Goal: Transaction & Acquisition: Obtain resource

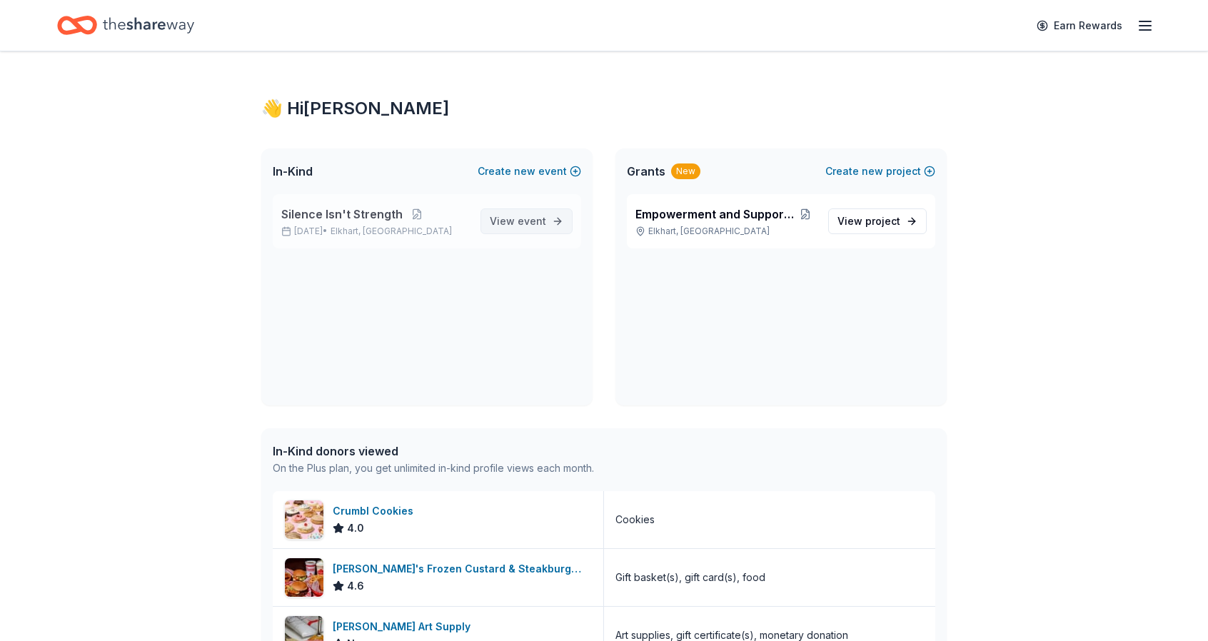
click at [502, 218] on span "View event" at bounding box center [518, 221] width 56 height 17
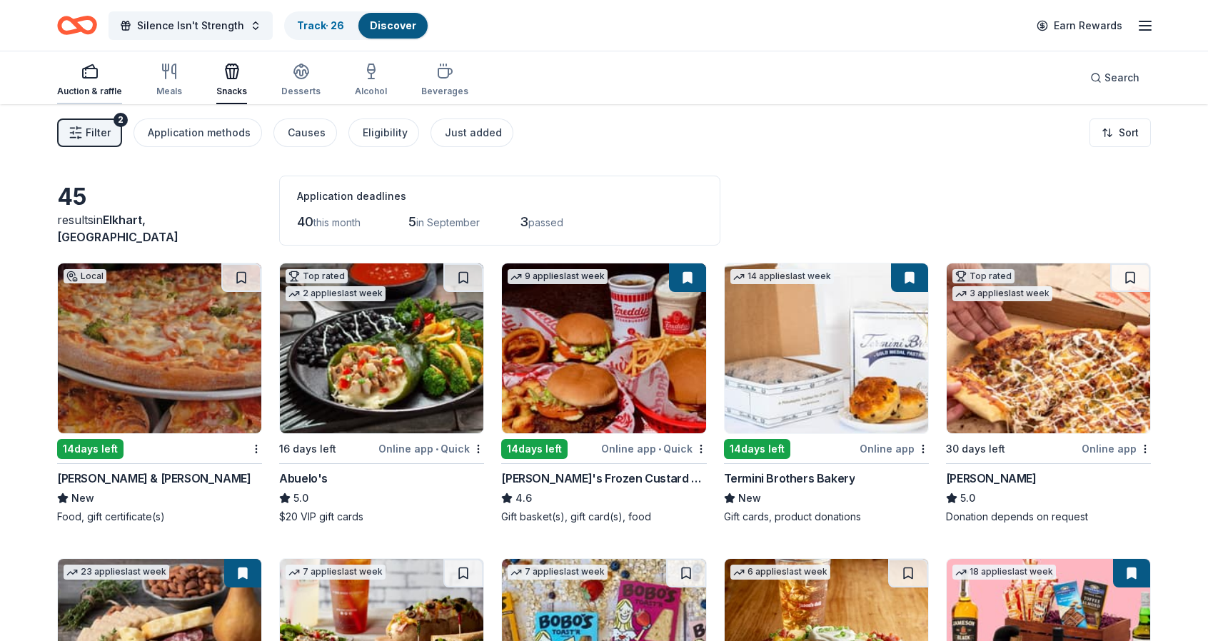
click at [84, 74] on icon "button" at bounding box center [89, 71] width 17 height 17
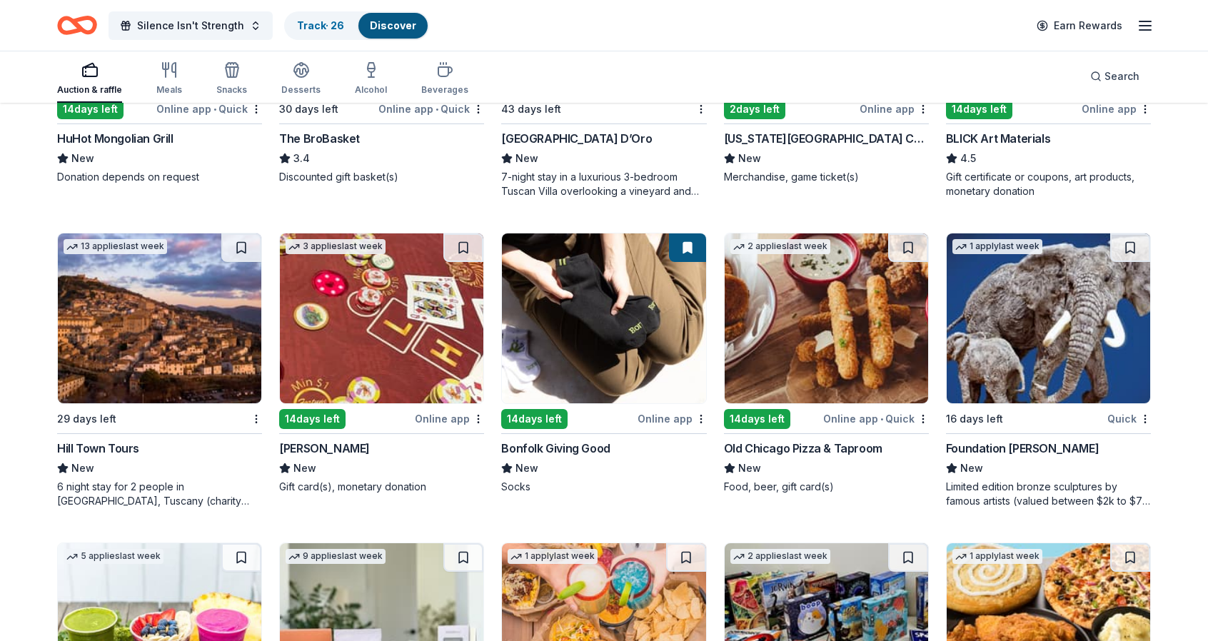
scroll to position [2484, 0]
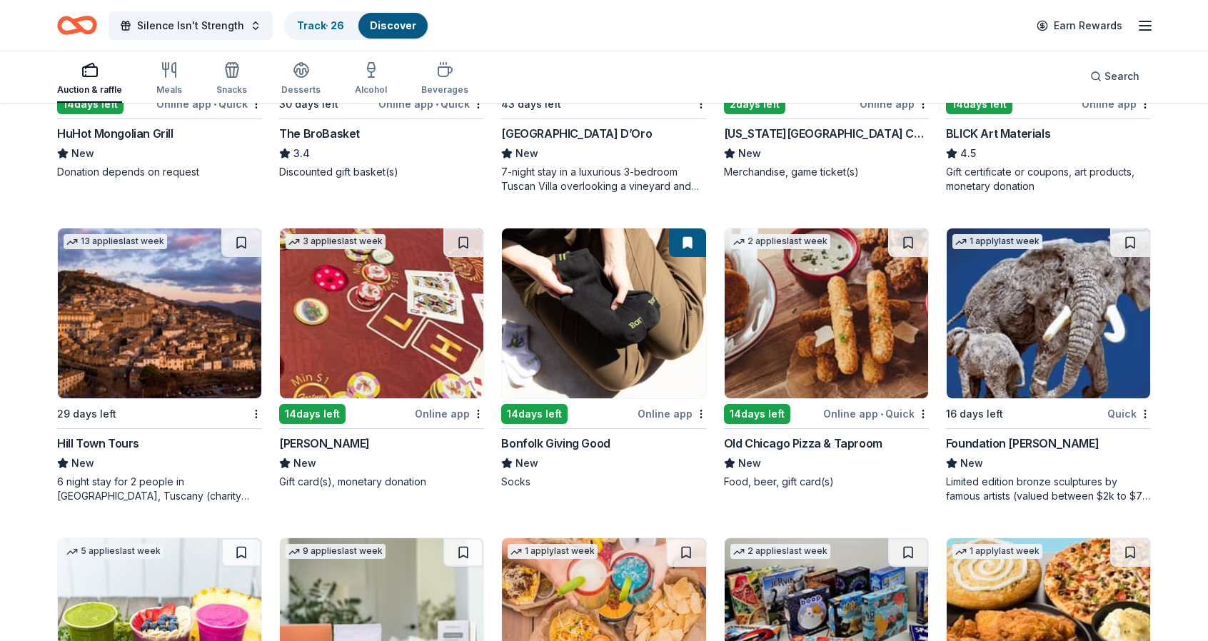
drag, startPoint x: 1207, startPoint y: 562, endPoint x: 1210, endPoint y: 597, distance: 35.1
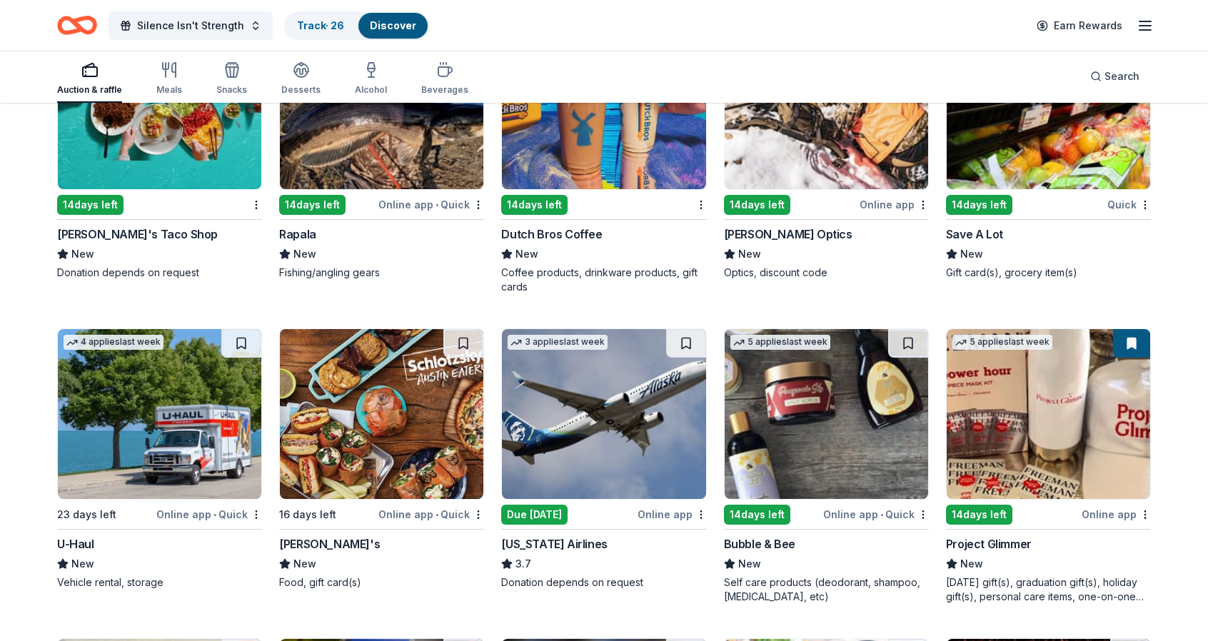
scroll to position [4252, 0]
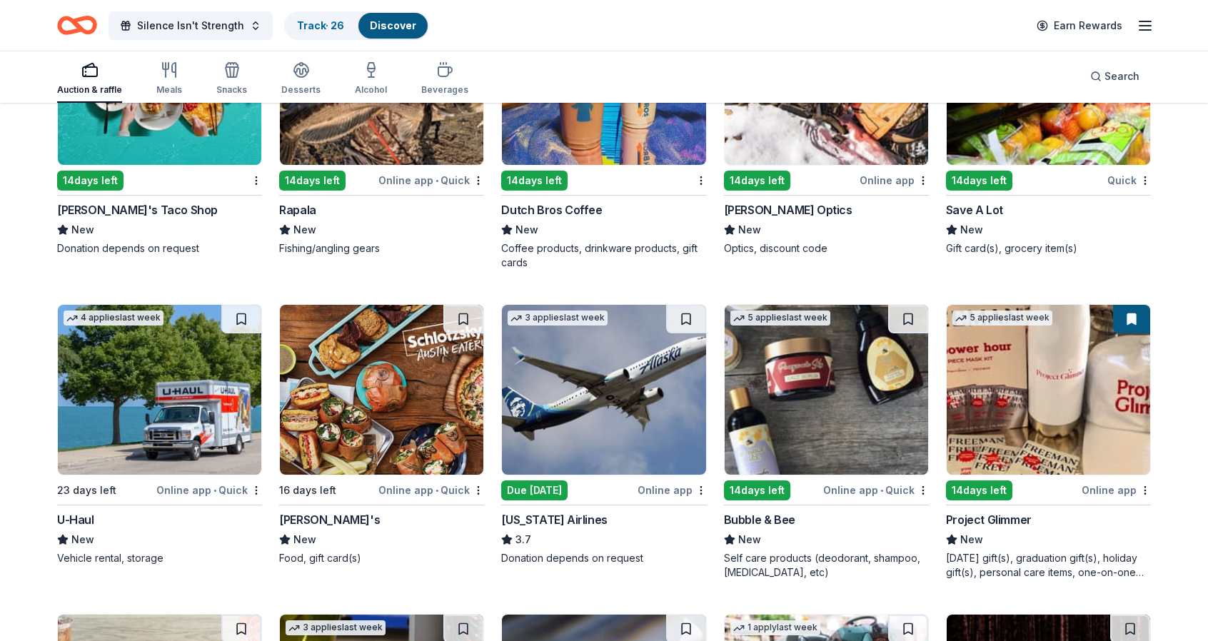
click at [849, 418] on img at bounding box center [825, 390] width 203 height 170
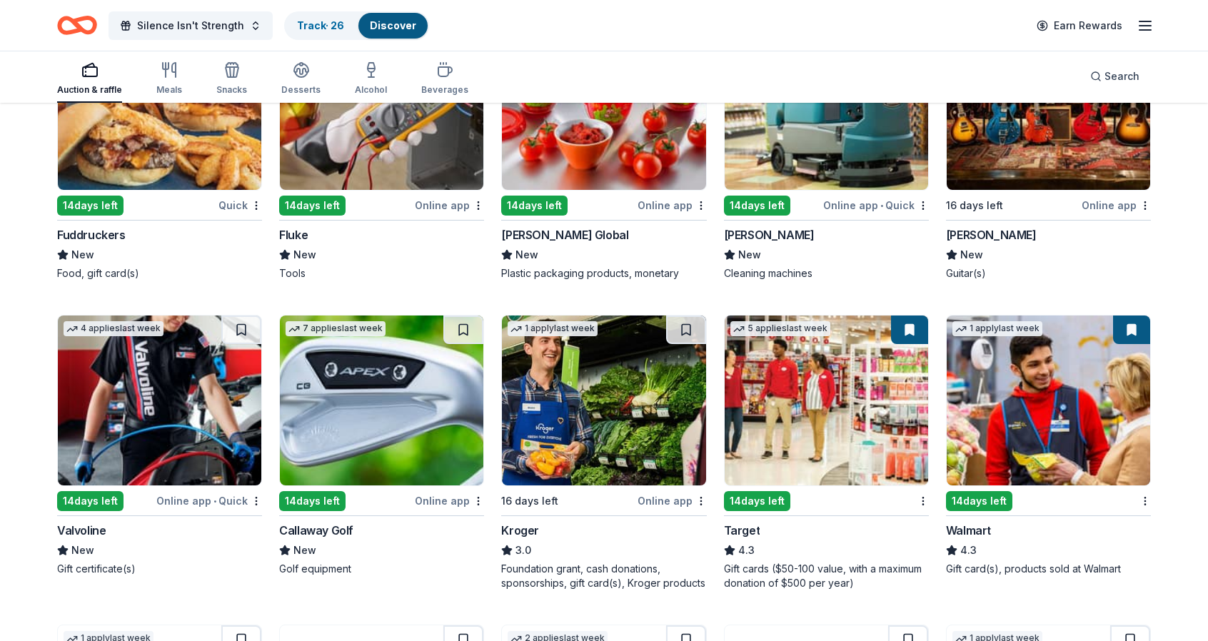
scroll to position [4865, 0]
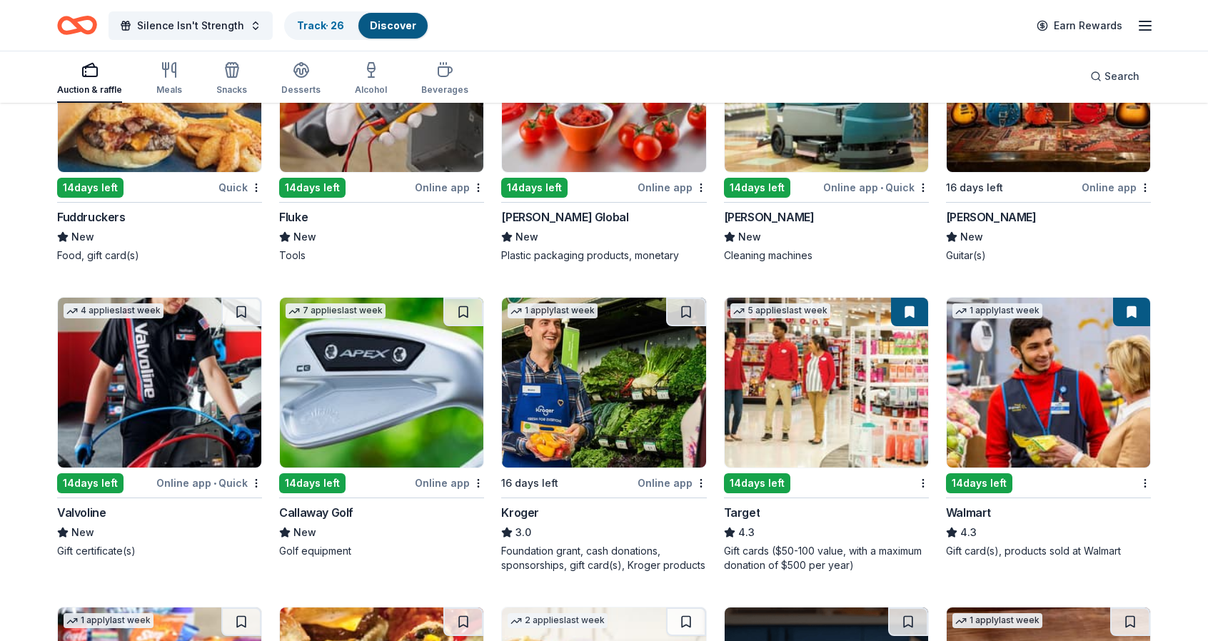
click at [380, 380] on img at bounding box center [381, 383] width 203 height 170
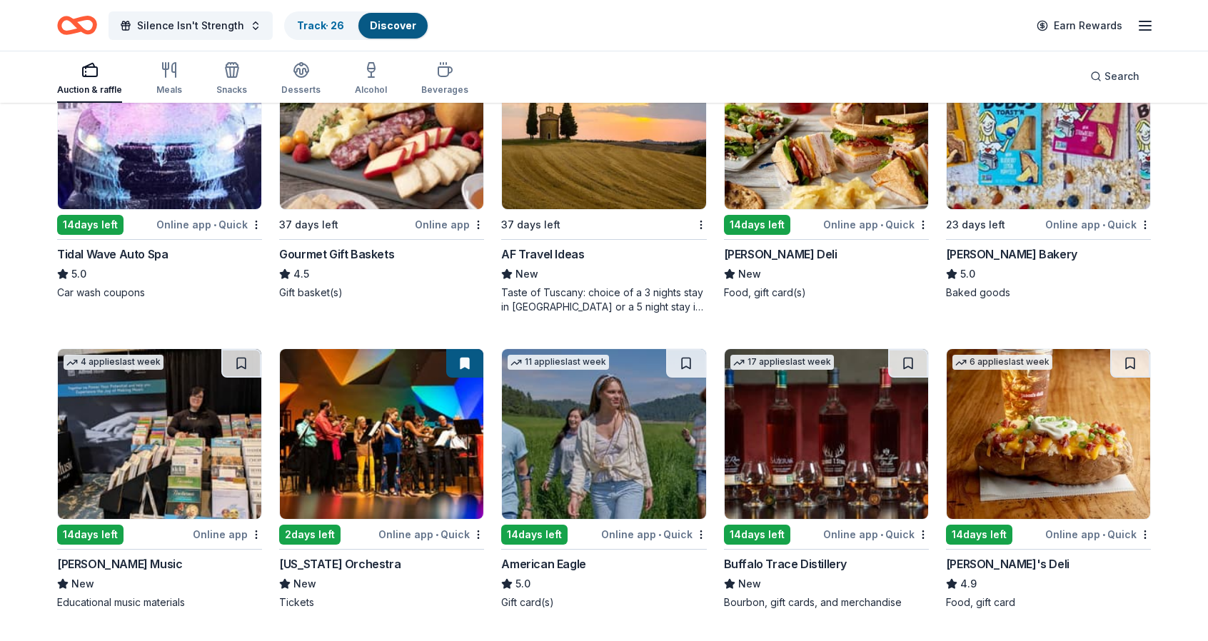
scroll to position [0, 0]
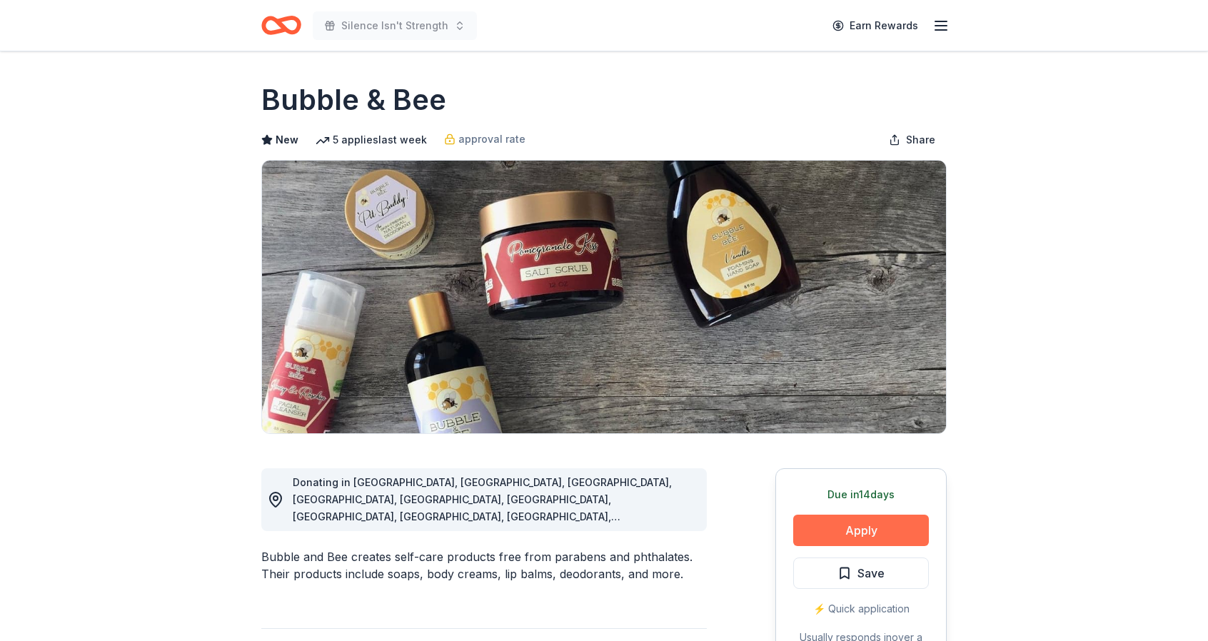
click at [842, 525] on button "Apply" at bounding box center [861, 530] width 136 height 31
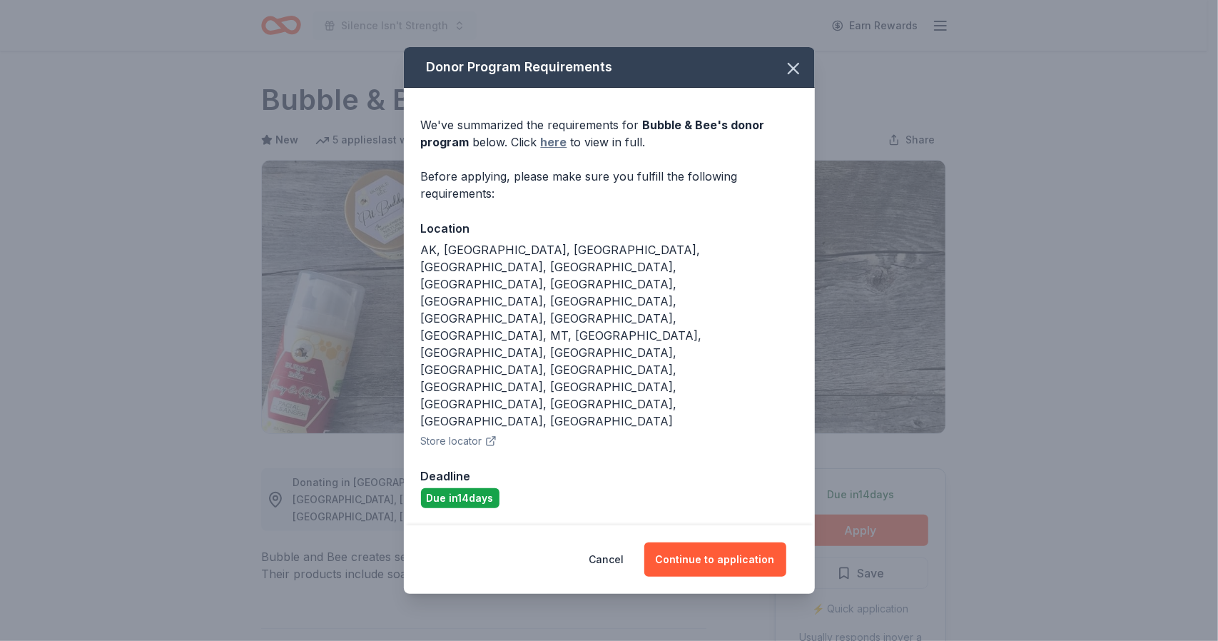
click at [550, 151] on link "here" at bounding box center [554, 141] width 26 height 17
click at [794, 79] on icon "button" at bounding box center [794, 69] width 20 height 20
